Goal: Find contact information: Find contact information

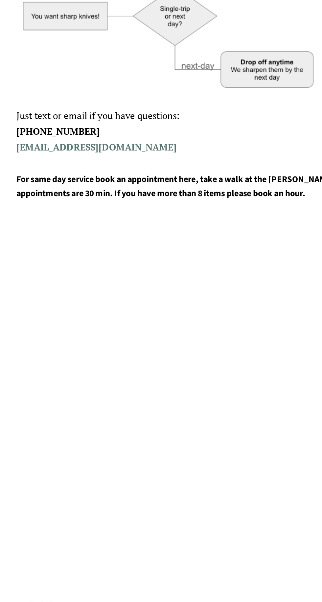
scroll to position [262, 0]
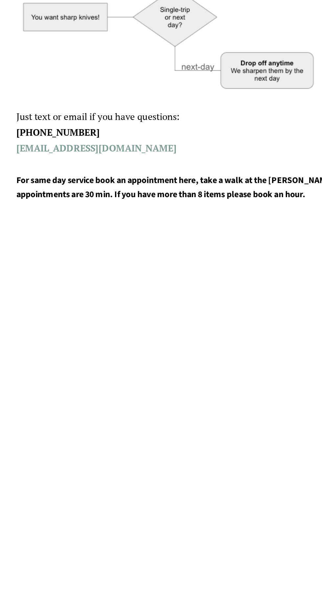
click at [30, 89] on link "[EMAIL_ADDRESS][DOMAIN_NAME]" at bounding box center [58, 89] width 97 height 8
